Goal: Task Accomplishment & Management: Manage account settings

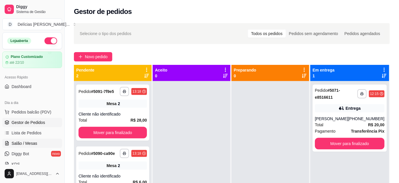
click at [34, 140] on span "Salão / Mesas" at bounding box center [25, 143] width 26 height 6
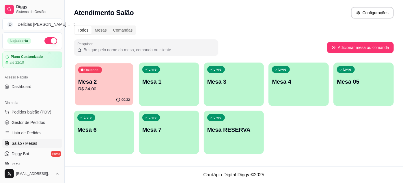
click at [97, 90] on p "R$ 34,00" at bounding box center [104, 88] width 52 height 7
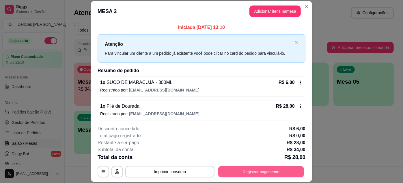
click at [289, 173] on button "Registrar pagamento" at bounding box center [261, 171] width 86 height 11
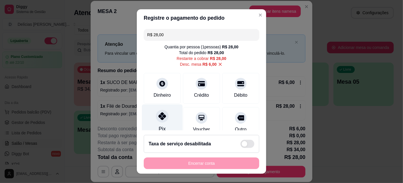
click at [159, 116] on icon at bounding box center [163, 116] width 8 height 8
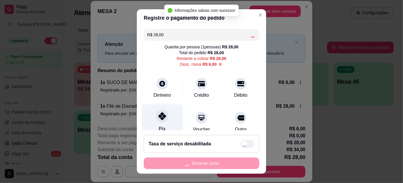
type input "R$ 0,00"
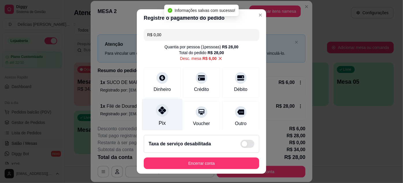
scroll to position [74, 0]
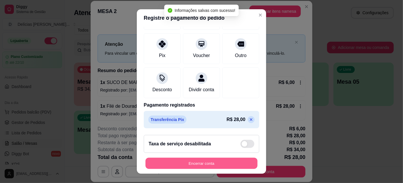
click at [227, 161] on button "Encerrar conta" at bounding box center [202, 162] width 112 height 11
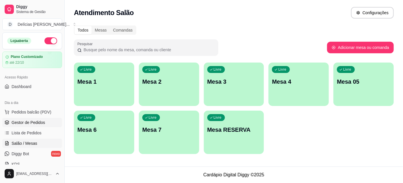
click at [38, 122] on span "Gestor de Pedidos" at bounding box center [29, 122] width 34 height 6
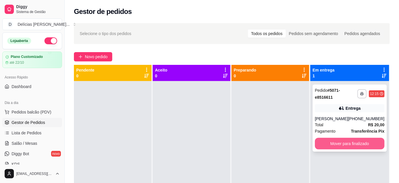
click at [343, 145] on button "Mover para finalizado" at bounding box center [350, 143] width 70 height 12
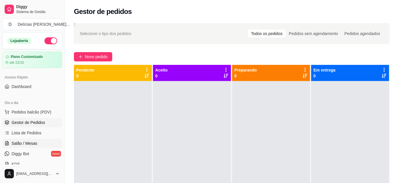
click at [28, 142] on span "Salão / Mesas" at bounding box center [25, 143] width 26 height 6
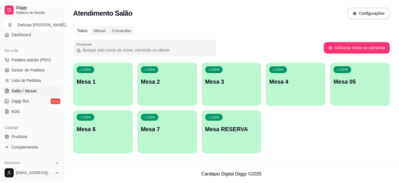
scroll to position [105, 0]
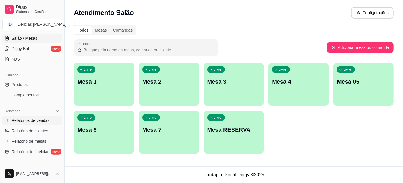
click at [35, 120] on span "Relatórios de vendas" at bounding box center [31, 120] width 38 height 6
select select "ALL"
select select "0"
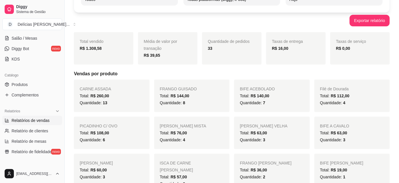
scroll to position [105, 0]
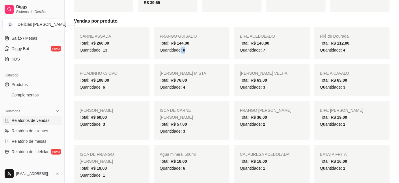
drag, startPoint x: 180, startPoint y: 51, endPoint x: 187, endPoint y: 51, distance: 6.7
click at [187, 51] on div "Quantidade: 8" at bounding box center [192, 50] width 64 height 7
drag, startPoint x: 260, startPoint y: 50, endPoint x: 267, endPoint y: 51, distance: 7.6
click at [267, 51] on div "Quantidade: 7" at bounding box center [272, 50] width 64 height 7
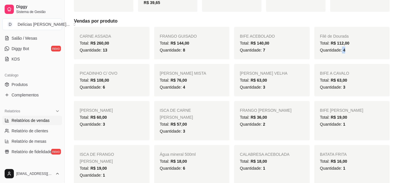
drag, startPoint x: 342, startPoint y: 51, endPoint x: 361, endPoint y: 52, distance: 19.4
click at [361, 52] on div "Quantidade: 4" at bounding box center [352, 50] width 64 height 7
drag, startPoint x: 100, startPoint y: 87, endPoint x: 118, endPoint y: 88, distance: 17.7
click at [118, 88] on div "Quantidade: 6" at bounding box center [112, 86] width 64 height 7
drag, startPoint x: 182, startPoint y: 87, endPoint x: 186, endPoint y: 87, distance: 4.6
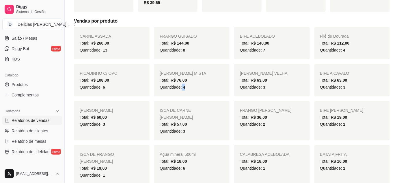
click at [186, 87] on div "Quantidade: 4" at bounding box center [192, 86] width 64 height 7
drag, startPoint x: 262, startPoint y: 85, endPoint x: 266, endPoint y: 85, distance: 4.1
click at [266, 85] on div "Quantidade: 3" at bounding box center [272, 86] width 64 height 7
drag, startPoint x: 341, startPoint y: 87, endPoint x: 350, endPoint y: 90, distance: 9.1
click at [350, 90] on div "Quantidade: 3" at bounding box center [352, 86] width 64 height 7
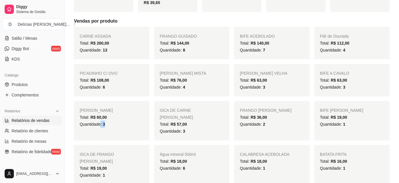
drag, startPoint x: 109, startPoint y: 122, endPoint x: 137, endPoint y: 120, distance: 27.5
click at [116, 122] on div "Quantidade: 3" at bounding box center [112, 123] width 64 height 7
drag, startPoint x: 181, startPoint y: 123, endPoint x: 190, endPoint y: 125, distance: 8.7
click at [190, 127] on div "Quantidade: 3" at bounding box center [192, 130] width 64 height 7
drag, startPoint x: 262, startPoint y: 124, endPoint x: 269, endPoint y: 124, distance: 6.9
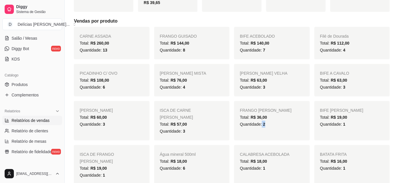
click at [269, 124] on div "Quantidade: 2" at bounding box center [272, 123] width 64 height 7
drag, startPoint x: 341, startPoint y: 124, endPoint x: 345, endPoint y: 125, distance: 3.8
click at [345, 125] on span "Quantidade: 1" at bounding box center [332, 124] width 25 height 5
click at [345, 125] on span "1" at bounding box center [344, 124] width 2 height 5
drag, startPoint x: 342, startPoint y: 122, endPoint x: 347, endPoint y: 124, distance: 5.3
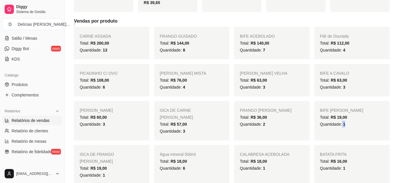
click at [347, 124] on div "Quantidade: 1" at bounding box center [352, 123] width 64 height 7
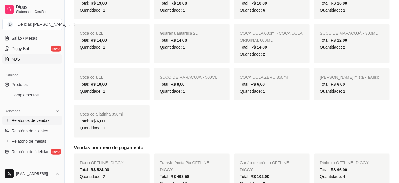
scroll to position [52, 0]
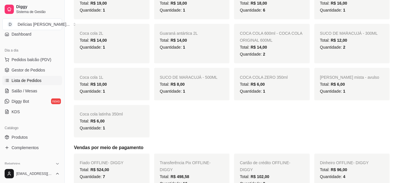
click at [32, 79] on span "Lista de Pedidos" at bounding box center [27, 80] width 30 height 6
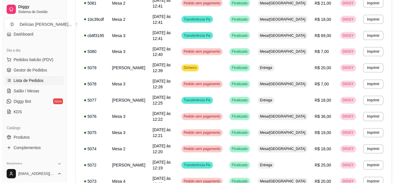
scroll to position [358, 0]
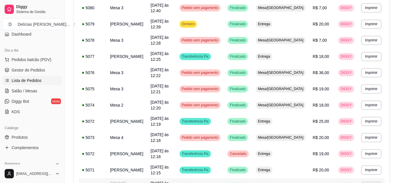
click at [311, 178] on td "R$ 274,00" at bounding box center [322, 186] width 26 height 16
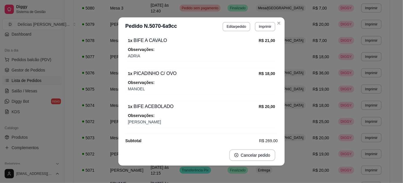
scroll to position [538, 0]
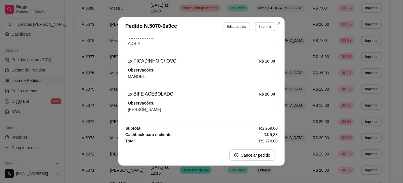
click at [235, 28] on button "Editar pedido" at bounding box center [236, 26] width 27 height 9
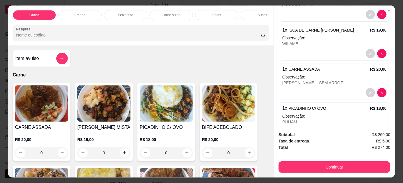
scroll to position [263, 0]
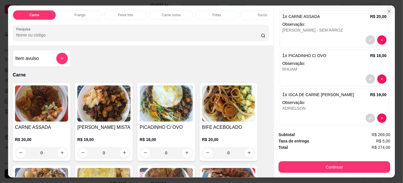
click at [387, 11] on icon "Close" at bounding box center [389, 11] width 5 height 5
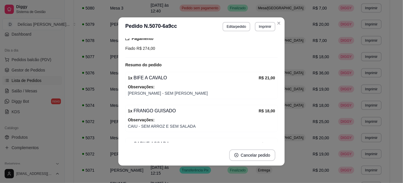
scroll to position [127, 0]
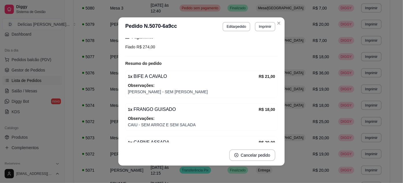
click at [282, 68] on div "Horário do pedido [DATE] 11:58 Status do pedido FINALIZADO Nome do cliente EDVA…" at bounding box center [201, 90] width 166 height 109
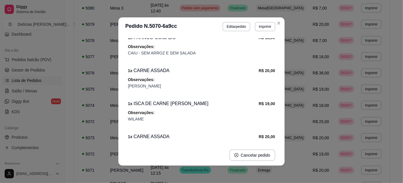
scroll to position [193, 0]
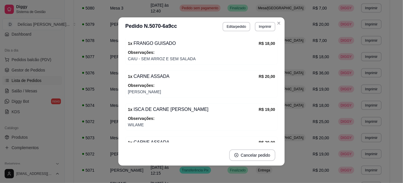
click at [276, 77] on div "Horário do pedido [DATE] 11:58 Status do pedido FINALIZADO Nome do cliente EDVA…" at bounding box center [201, 90] width 166 height 109
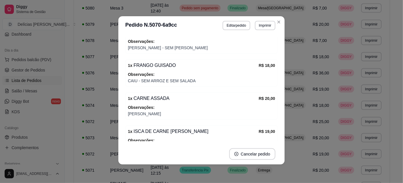
scroll to position [12, 0]
